Goal: Information Seeking & Learning: Learn about a topic

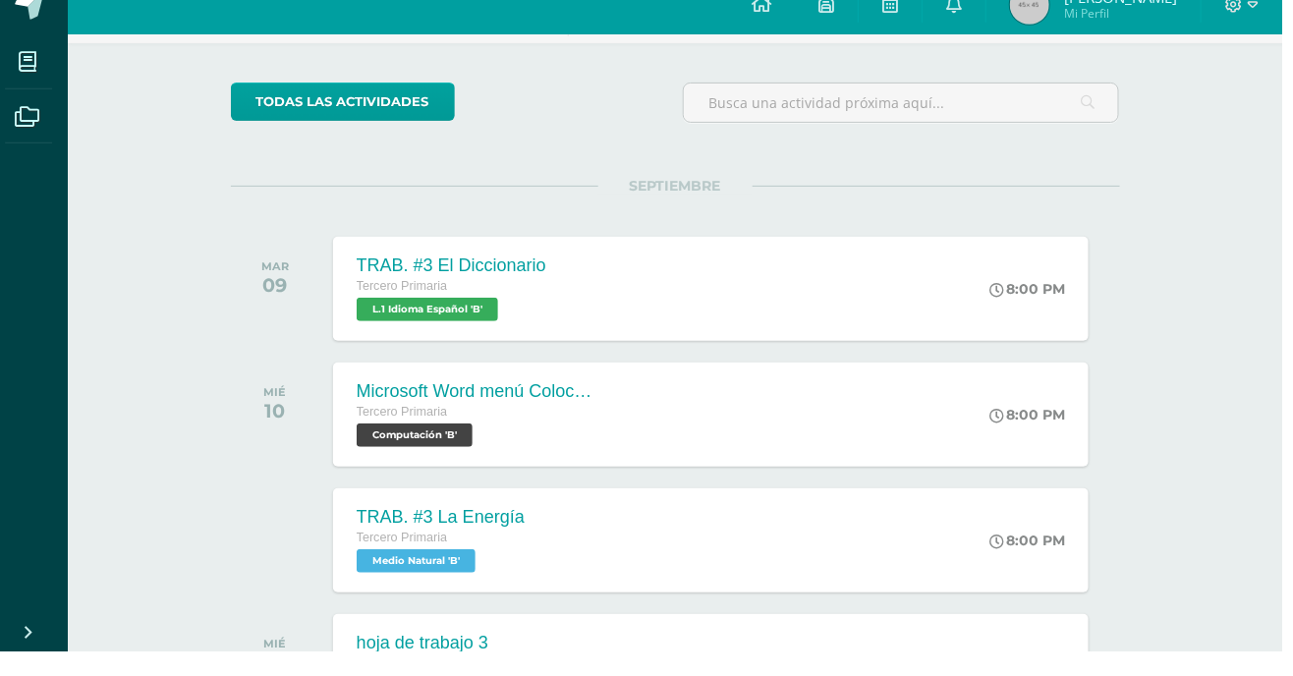
scroll to position [128, 0]
click at [595, 326] on div "TRAB. #3 El Diccionario Tercero Primaria L.1 Idioma Español 'B' 8:00 PM TRAB. #…" at bounding box center [721, 312] width 755 height 104
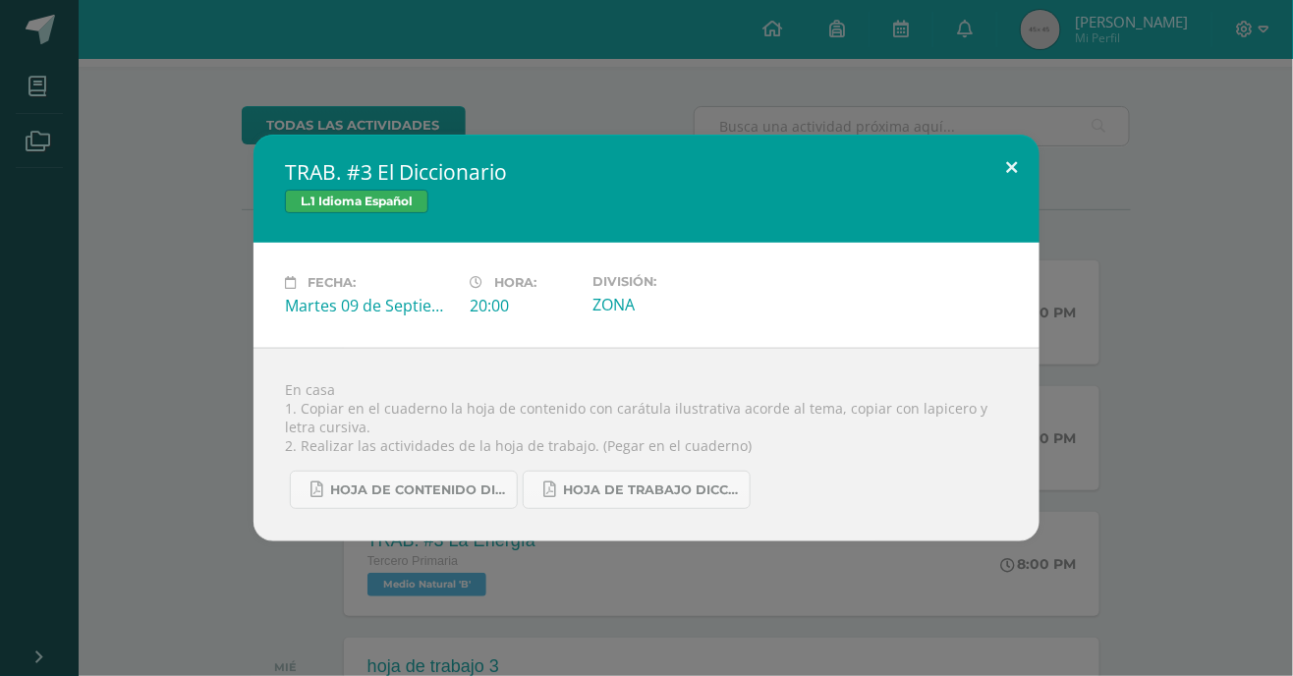
click at [1007, 174] on button at bounding box center [1011, 168] width 56 height 67
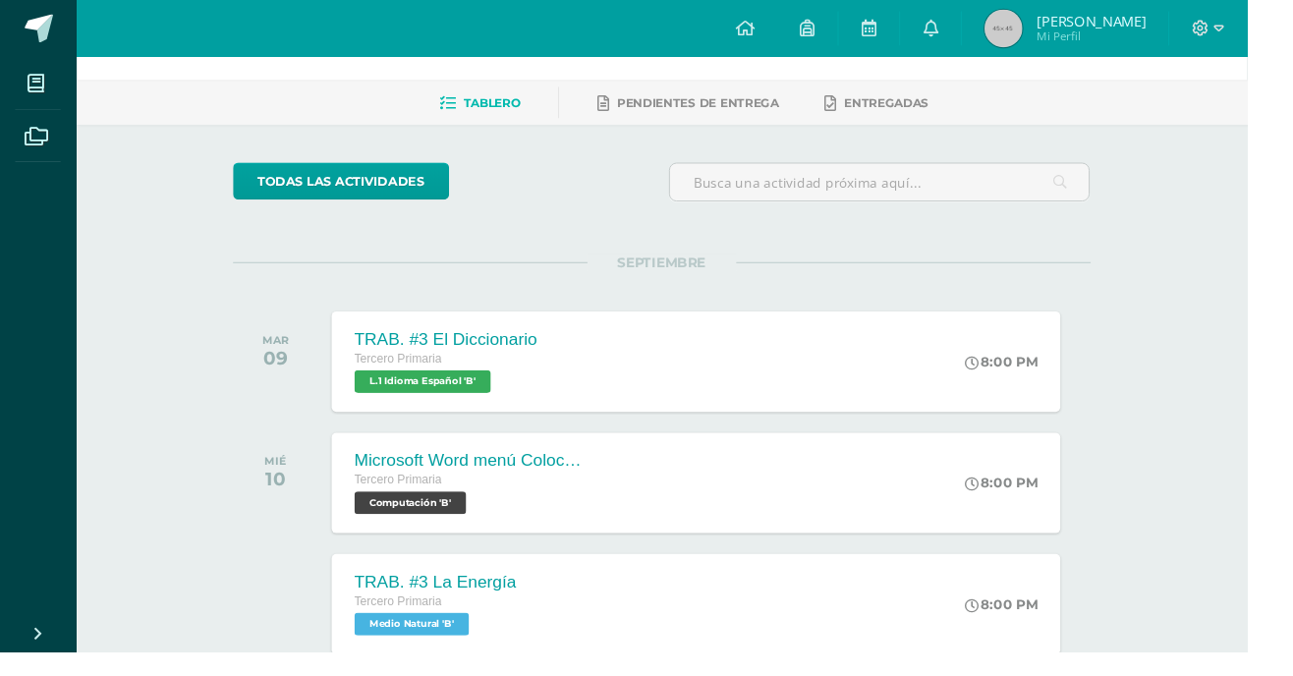
scroll to position [0, 0]
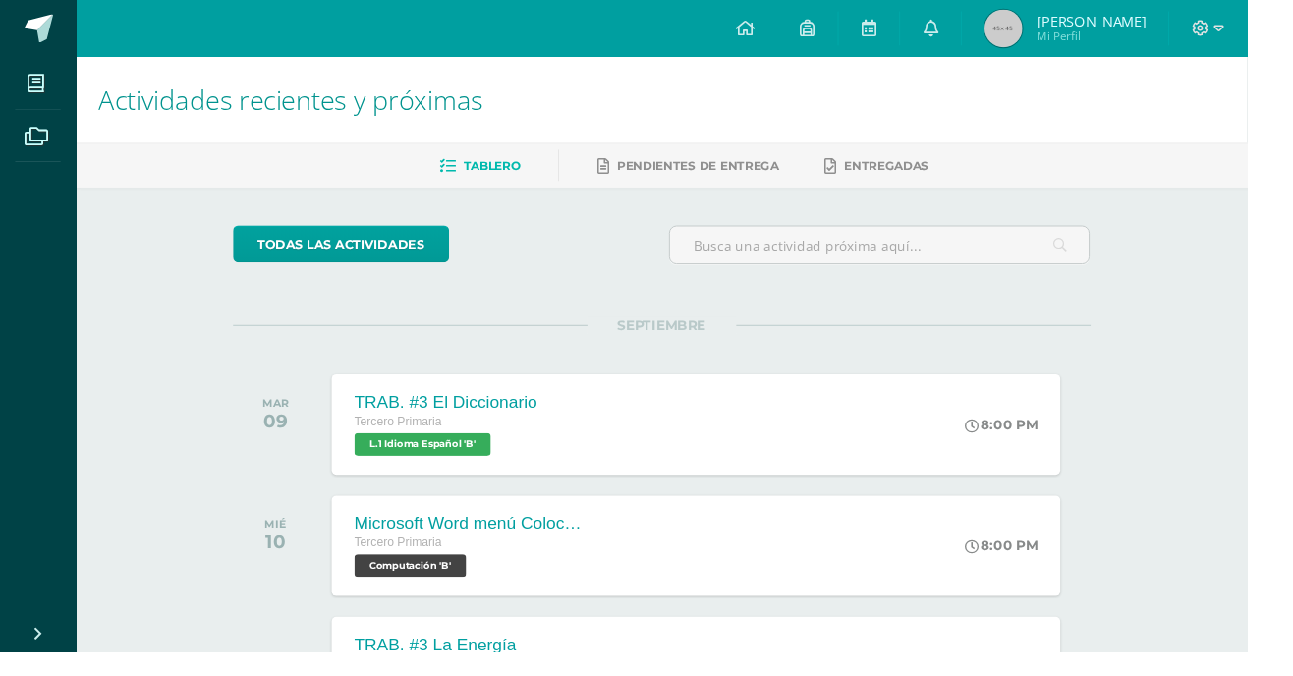
click at [663, 175] on span "Pendientes de entrega" at bounding box center [723, 171] width 168 height 15
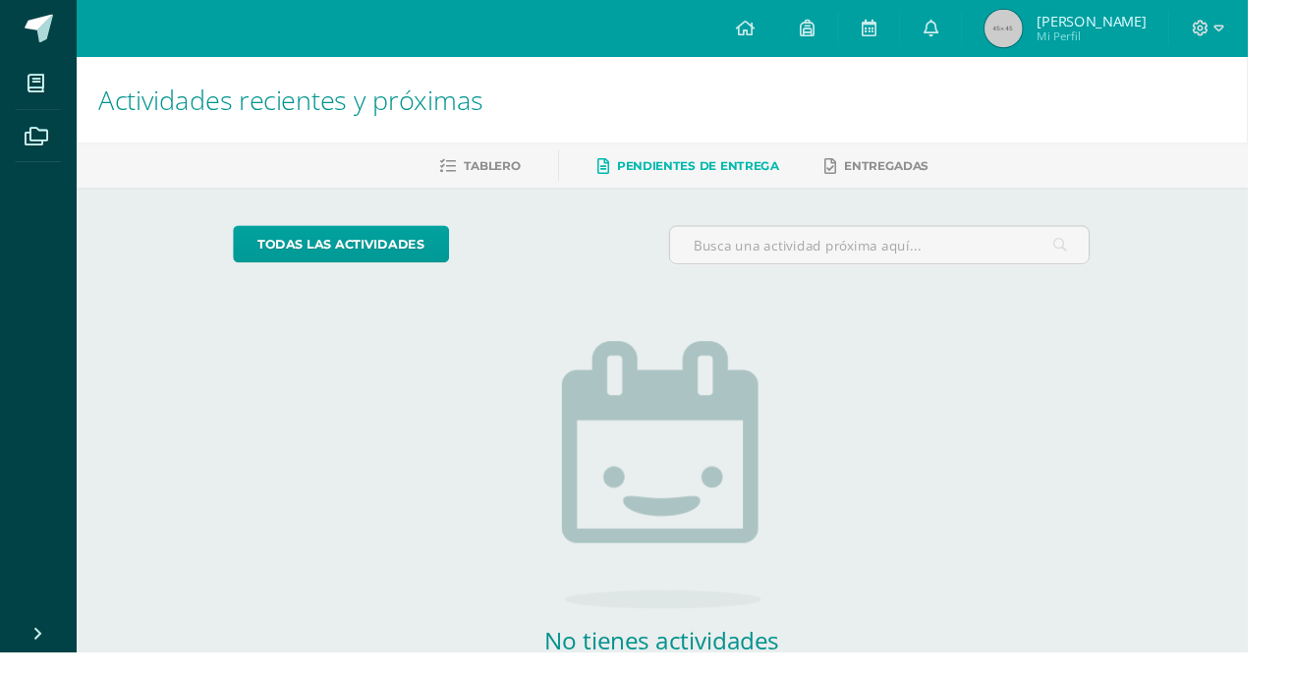
click at [899, 158] on link "Entregadas" at bounding box center [909, 171] width 108 height 31
click at [483, 158] on link "Tablero" at bounding box center [497, 171] width 83 height 31
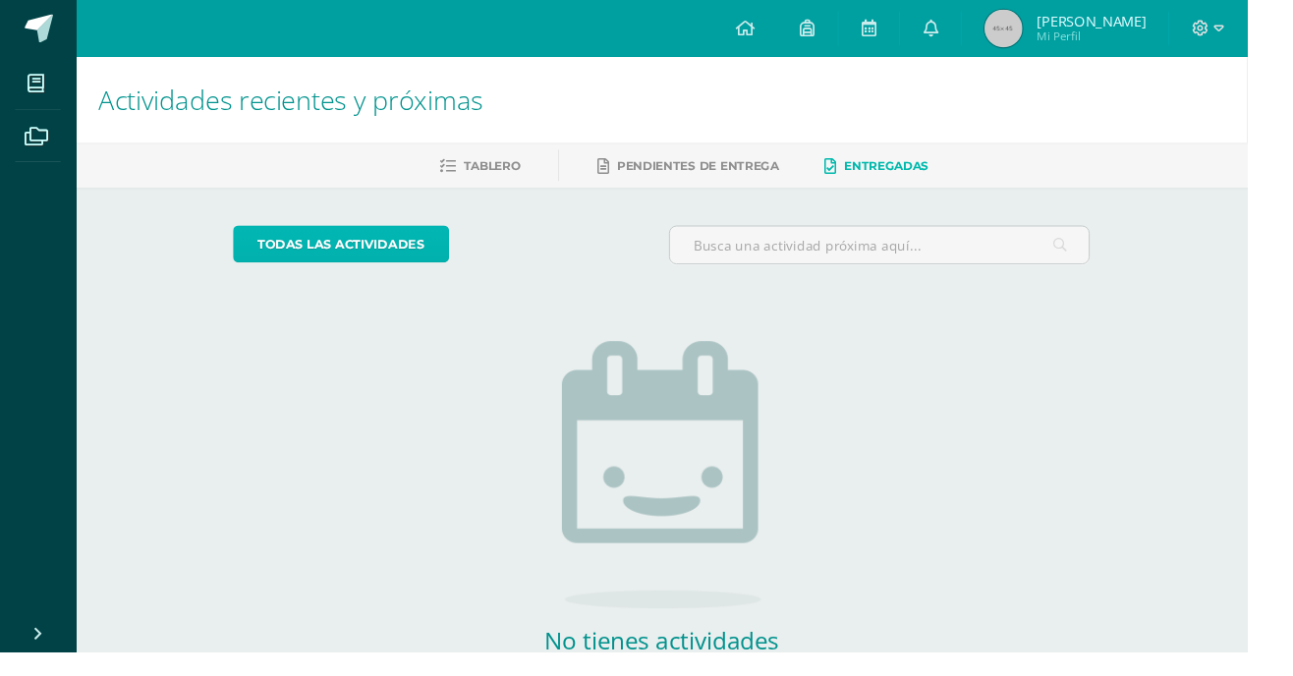
click at [407, 245] on link "todas las Actividades" at bounding box center [354, 253] width 224 height 38
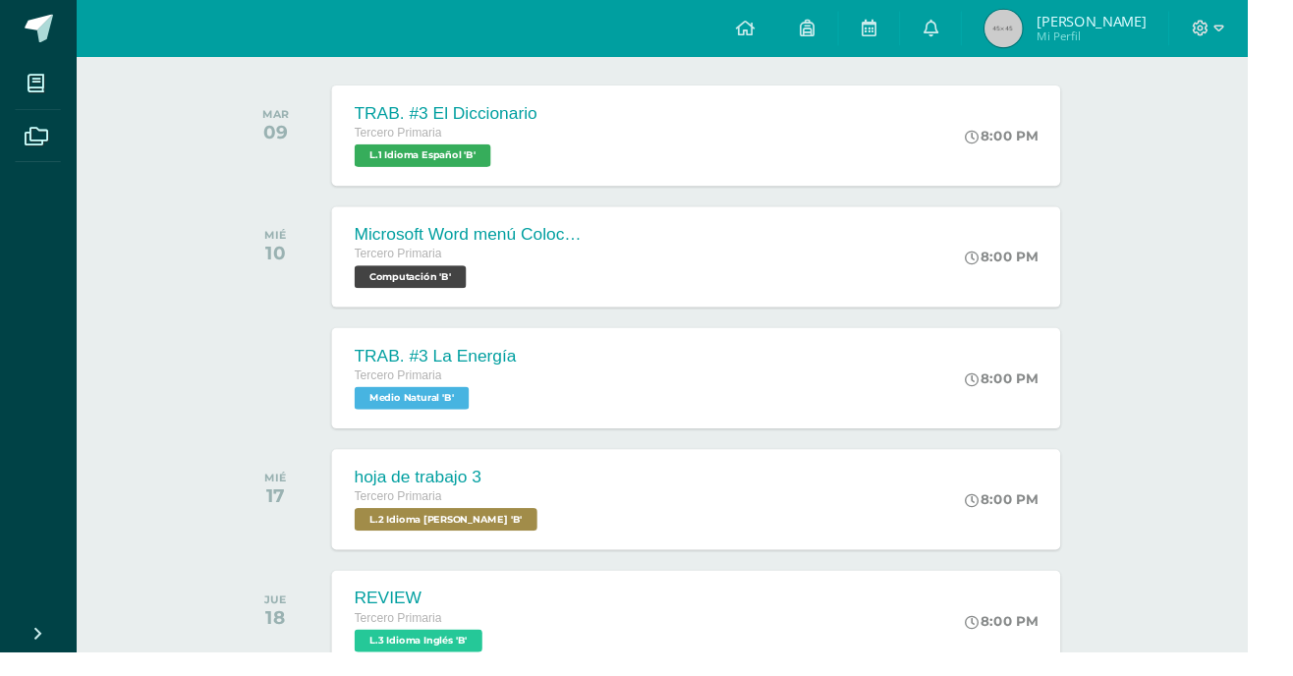
scroll to position [305, 0]
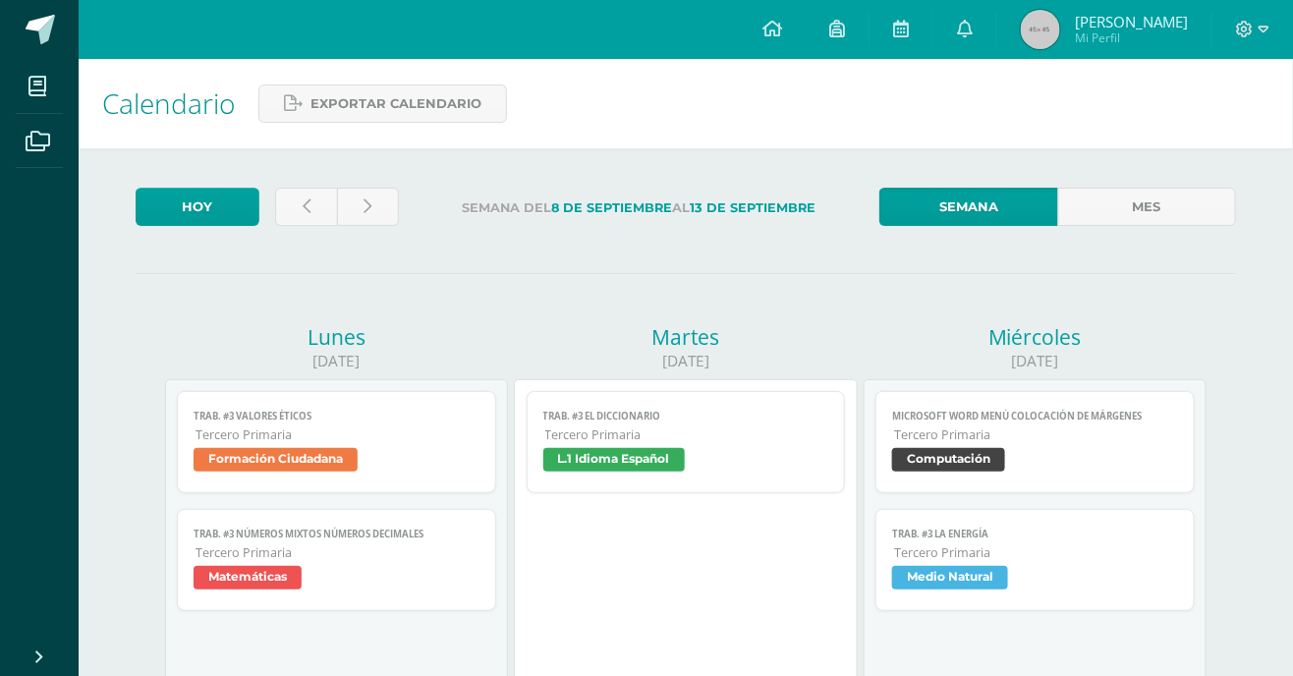
click at [806, 2] on link at bounding box center [772, 29] width 67 height 59
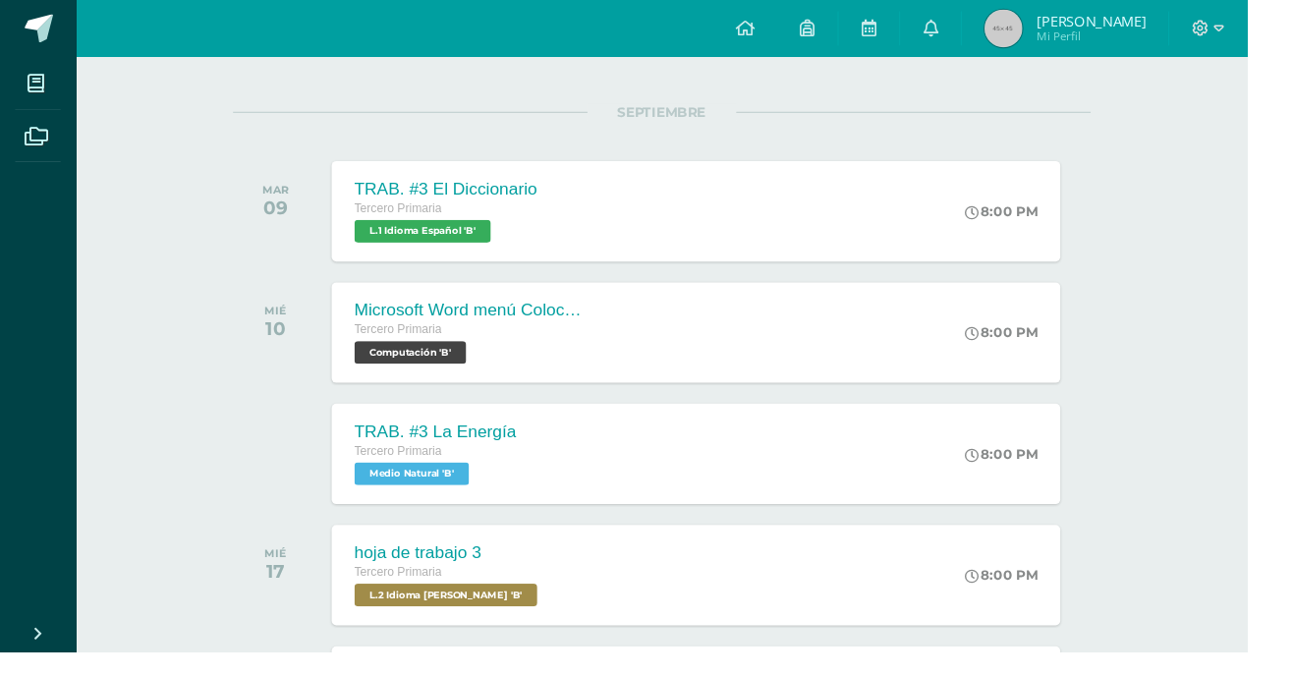
scroll to position [221, 0]
click at [477, 452] on div "TRAB. #3 La Energía" at bounding box center [451, 447] width 168 height 21
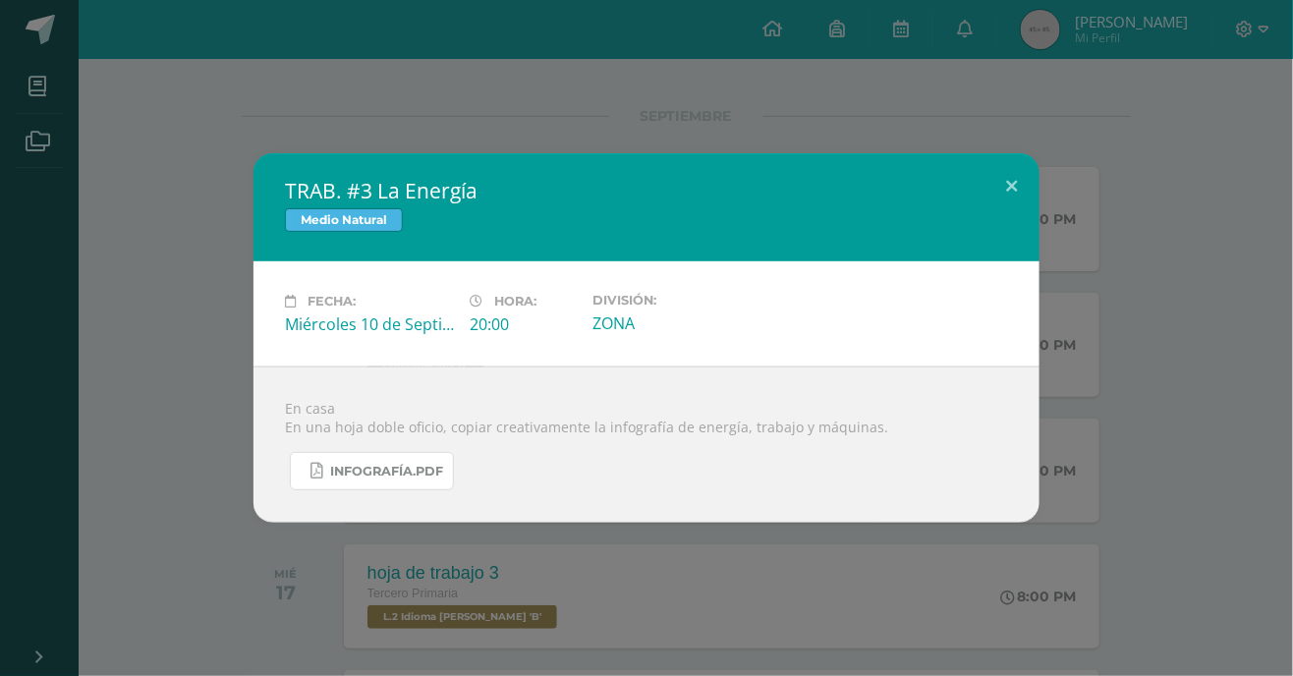
click at [413, 479] on span "Infografía.pdf" at bounding box center [386, 472] width 113 height 16
click at [993, 195] on button at bounding box center [1011, 186] width 56 height 67
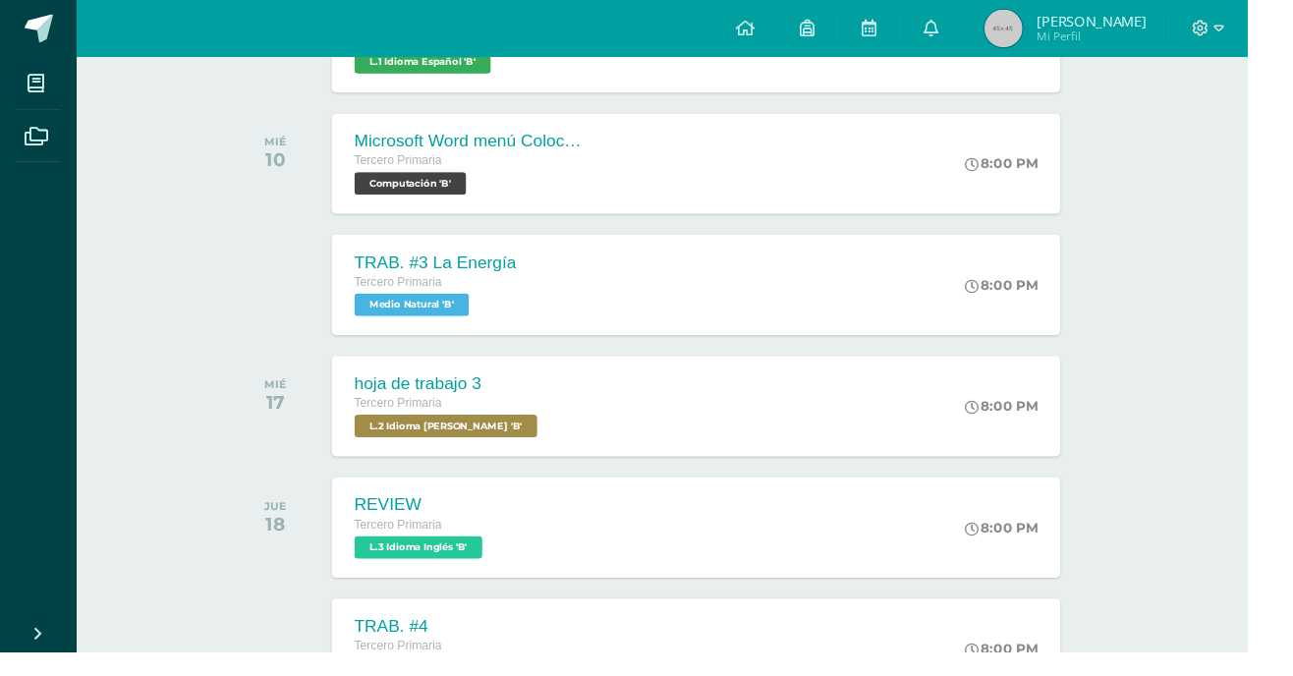
scroll to position [393, 0]
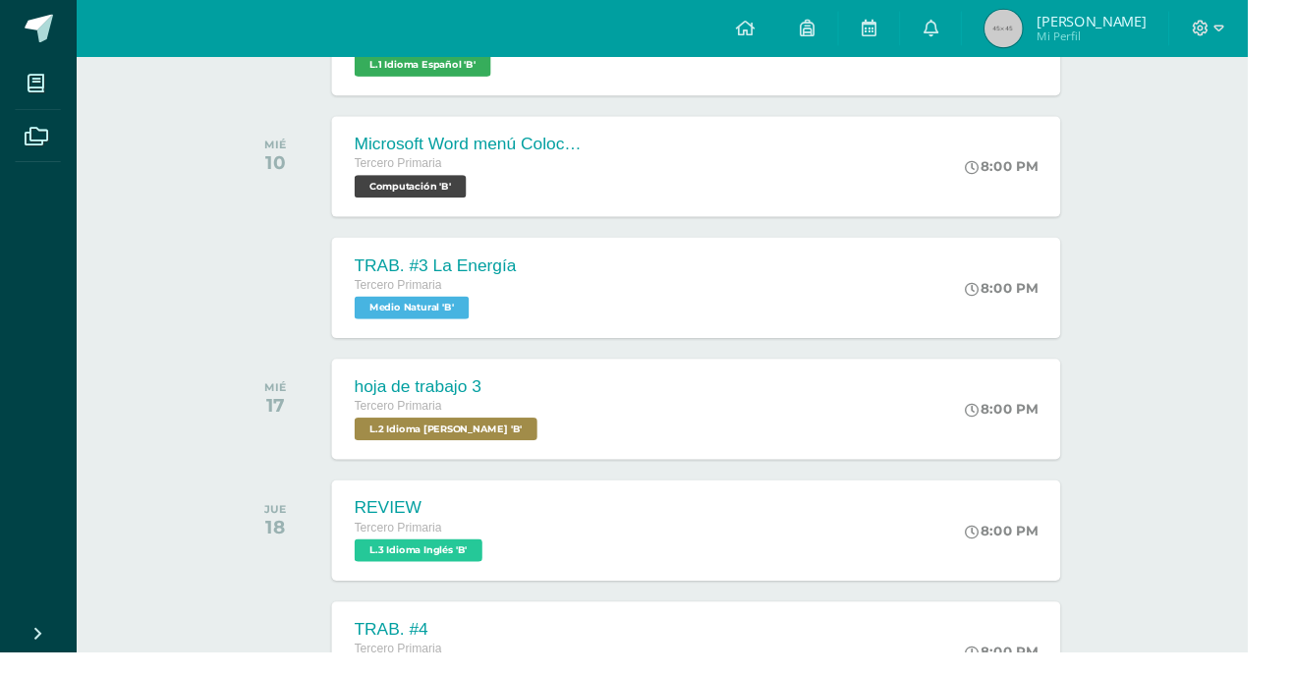
click at [635, 333] on div "TRAB. #3 La Energía Tercero Primaria Medio Natural 'B' 8:00 PM TRAB. #3 La Ener…" at bounding box center [721, 299] width 755 height 104
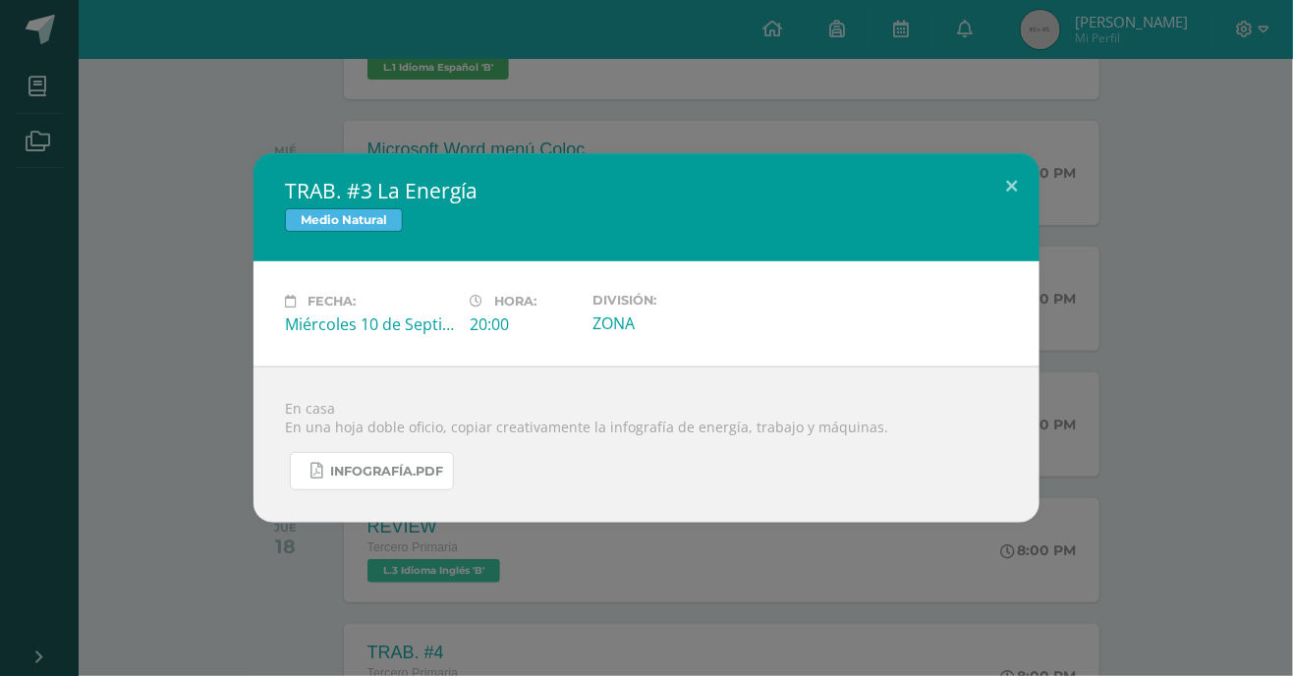
click at [401, 482] on link "Infografía.pdf" at bounding box center [372, 471] width 164 height 38
click at [1019, 197] on button at bounding box center [1011, 186] width 56 height 67
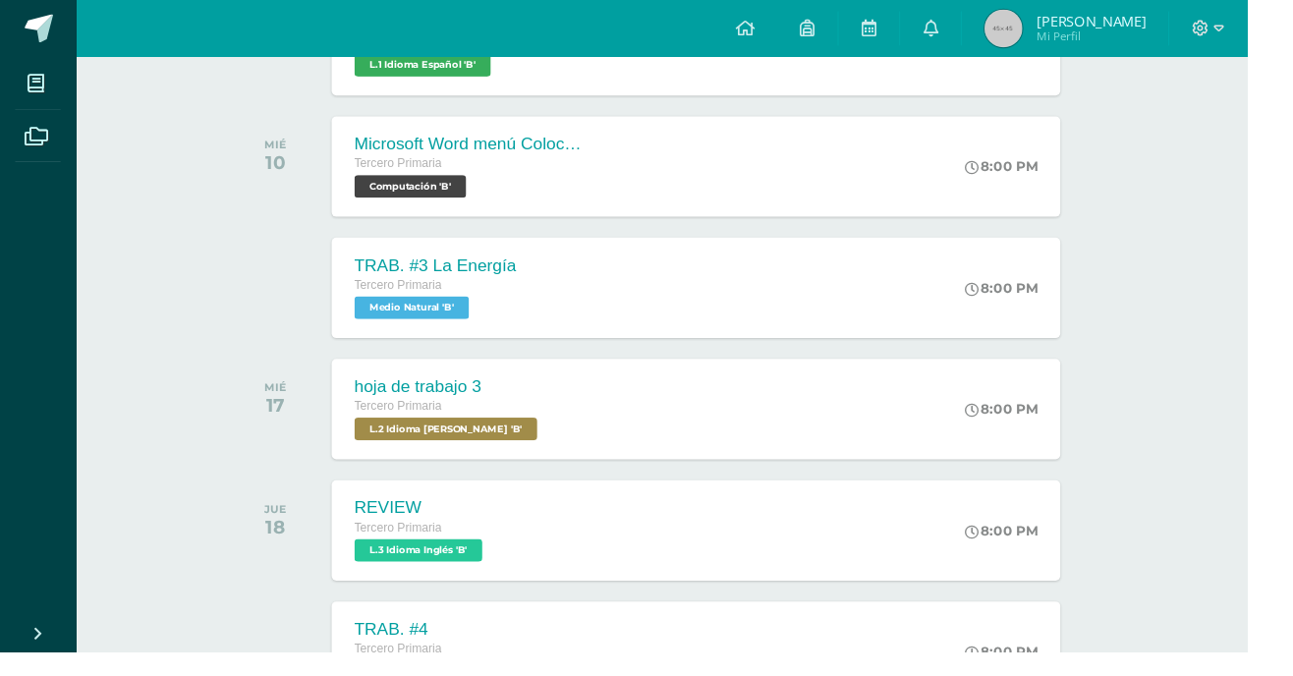
click at [1025, 158] on div "8:00 PM" at bounding box center [1047, 173] width 103 height 104
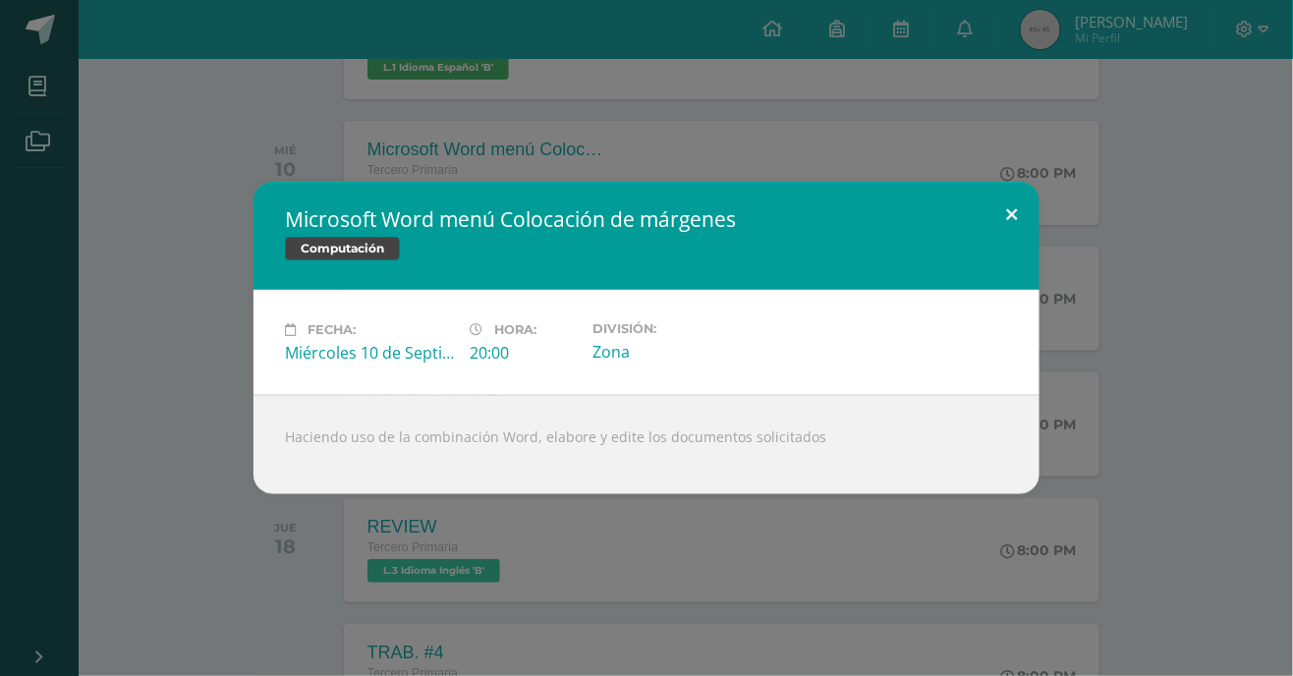
click at [1014, 208] on button at bounding box center [1011, 215] width 56 height 67
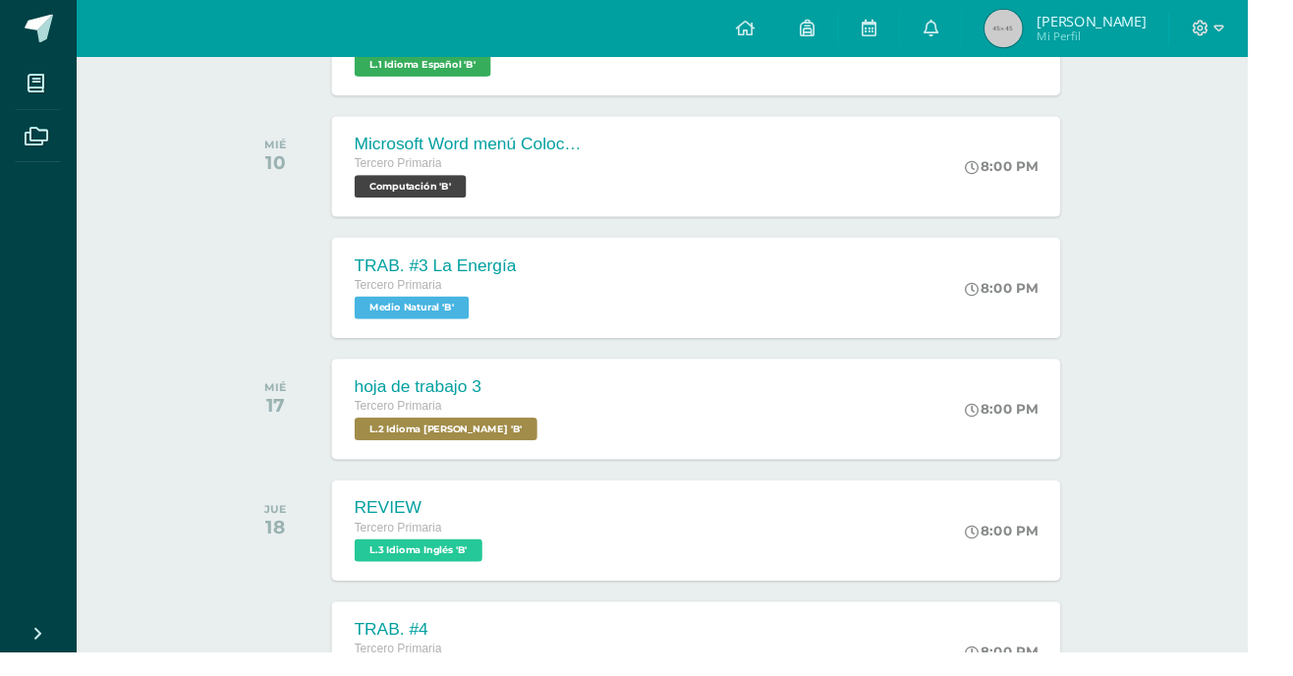
click at [397, 337] on div "TRAB. #3 La Energía Tercero Primaria Medio Natural 'B'" at bounding box center [451, 299] width 215 height 104
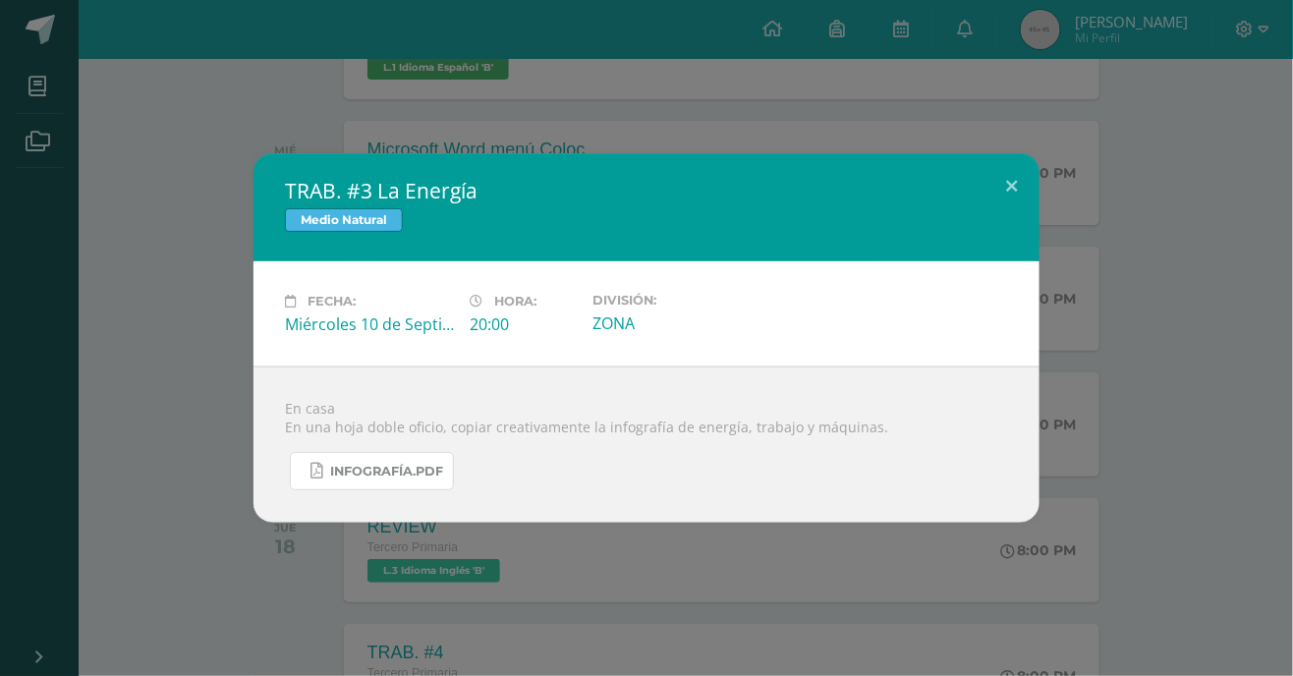
click at [392, 476] on span "Infografía.pdf" at bounding box center [386, 472] width 113 height 16
click at [328, 473] on link "Infografía.pdf" at bounding box center [372, 471] width 164 height 38
click at [1006, 189] on button at bounding box center [1011, 186] width 56 height 67
